Goal: Task Accomplishment & Management: Manage account settings

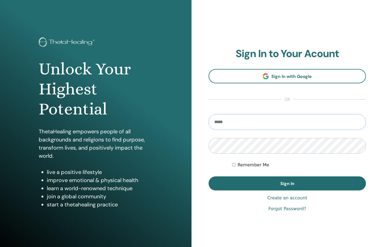
type input "**********"
click at [287, 184] on button "Sign In" at bounding box center [287, 184] width 157 height 14
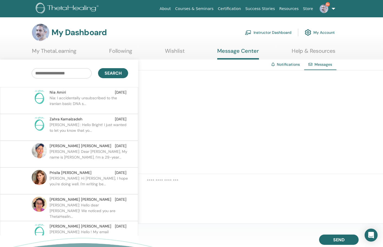
click at [88, 104] on p "Nia: I accidentally unsubscribed to the iranian basic DNA s..." at bounding box center [89, 103] width 79 height 16
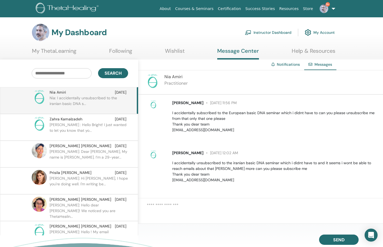
click at [272, 32] on link "Instructor Dashboard" at bounding box center [268, 33] width 47 height 12
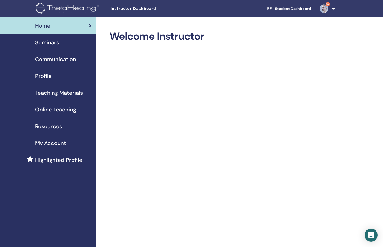
click at [325, 10] on img at bounding box center [324, 8] width 9 height 9
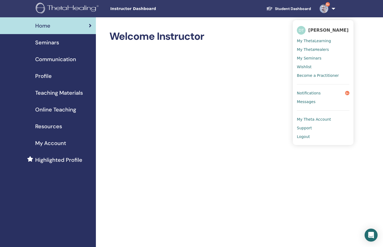
click at [49, 41] on span "Seminars" at bounding box center [47, 42] width 24 height 8
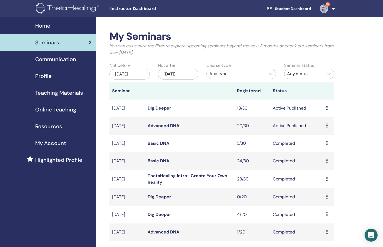
click at [327, 126] on icon at bounding box center [327, 126] width 2 height 4
click at [322, 137] on link "Edit" at bounding box center [319, 139] width 8 height 6
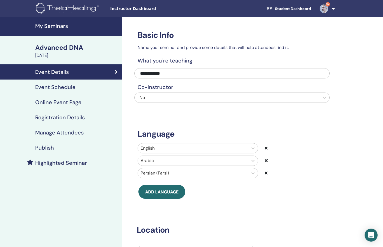
click at [83, 82] on link "Event Schedule" at bounding box center [61, 87] width 122 height 15
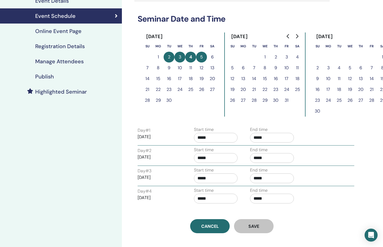
scroll to position [72, 0]
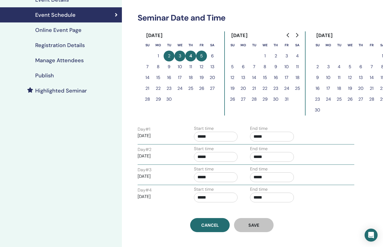
click at [158, 67] on button "8" at bounding box center [158, 66] width 11 height 11
click at [218, 222] on link "Cancel" at bounding box center [210, 225] width 40 height 14
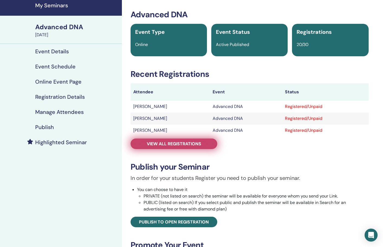
scroll to position [15, 0]
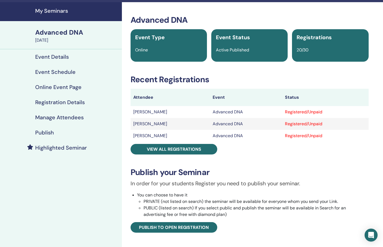
click at [57, 74] on h4 "Event Schedule" at bounding box center [55, 72] width 40 height 7
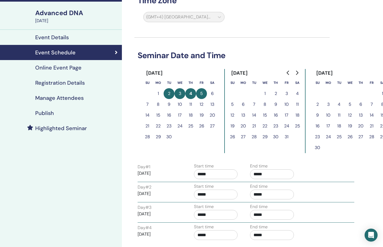
scroll to position [37, 0]
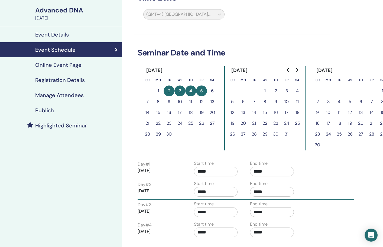
click at [160, 102] on button "8" at bounding box center [158, 101] width 11 height 11
click at [158, 101] on button "8" at bounding box center [158, 101] width 11 height 11
click at [168, 92] on button "2" at bounding box center [169, 91] width 11 height 11
click at [184, 91] on button "3" at bounding box center [179, 91] width 11 height 11
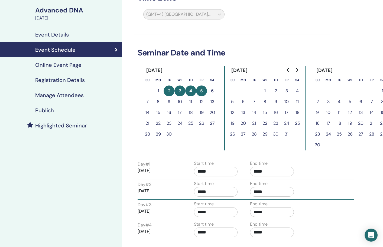
click at [201, 90] on button "5" at bounding box center [201, 91] width 11 height 11
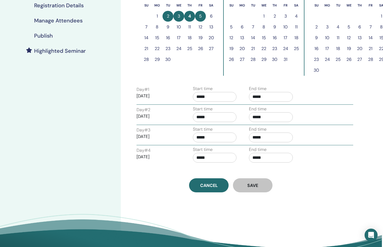
scroll to position [112, 1]
click at [337, 103] on div "Day # 1 2025/09/02 Start time ***** End time *****" at bounding box center [244, 94] width 225 height 19
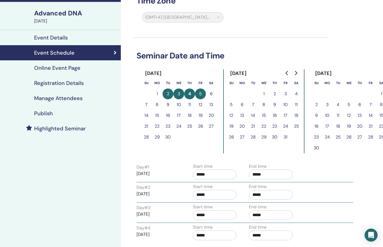
scroll to position [31, 1]
